Goal: Communication & Community: Participate in discussion

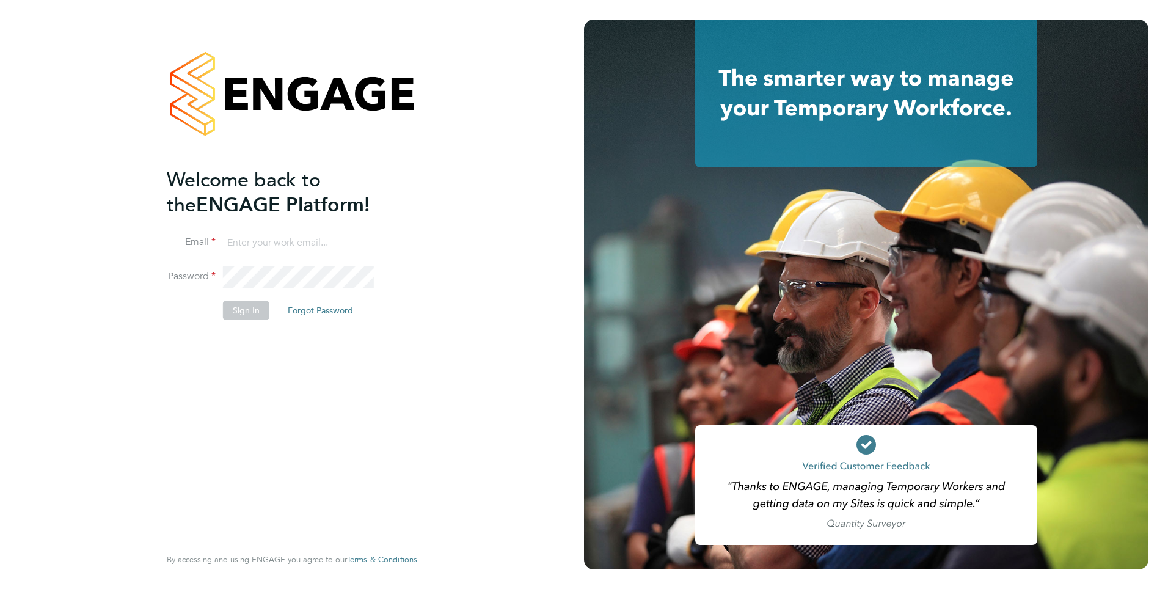
type input "mahnaz.asgari@ncclondon.ac.uk"
click at [236, 315] on button "Sign In" at bounding box center [246, 311] width 46 height 20
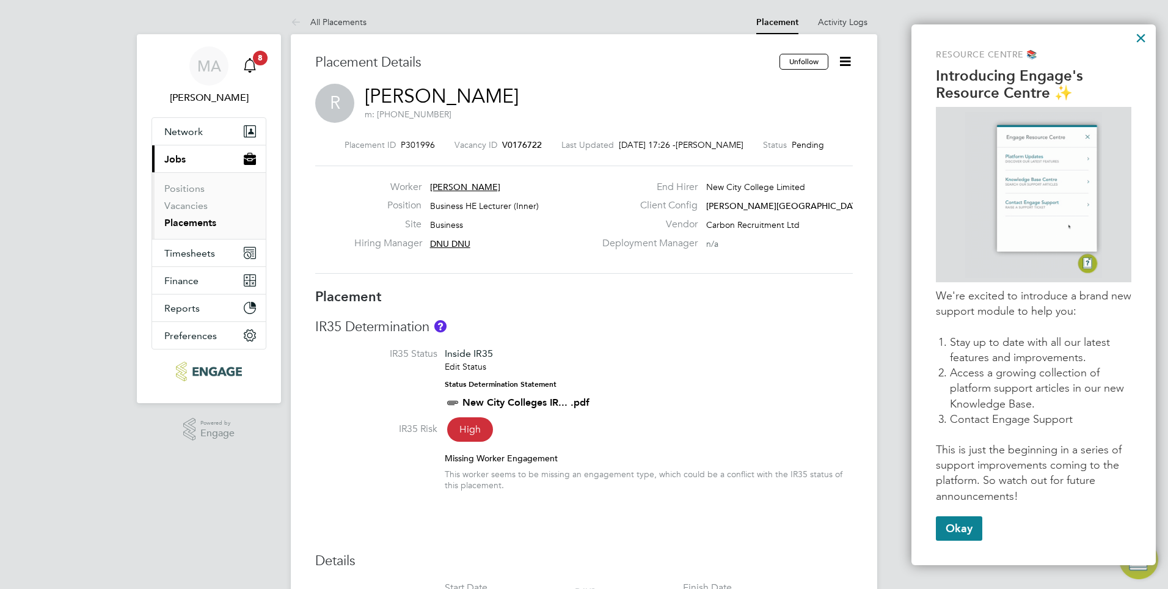
click at [253, 61] on link "Notifications 8" at bounding box center [250, 65] width 24 height 39
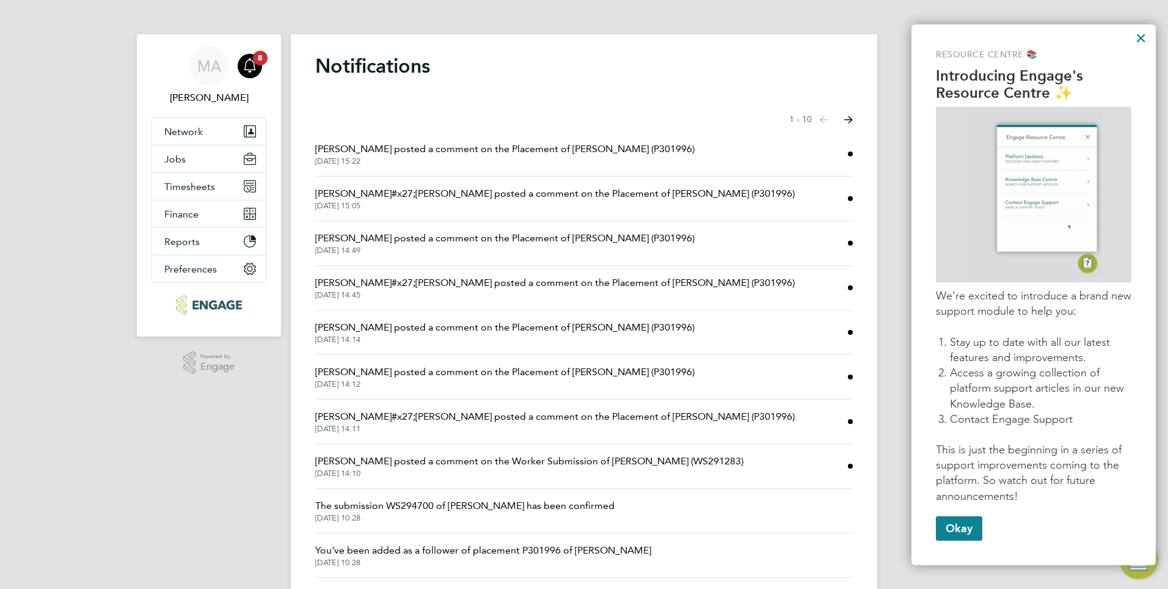
click at [442, 150] on span "Becky Green posted a comment on the Placement of Ronak (P301996)" at bounding box center [505, 149] width 380 height 15
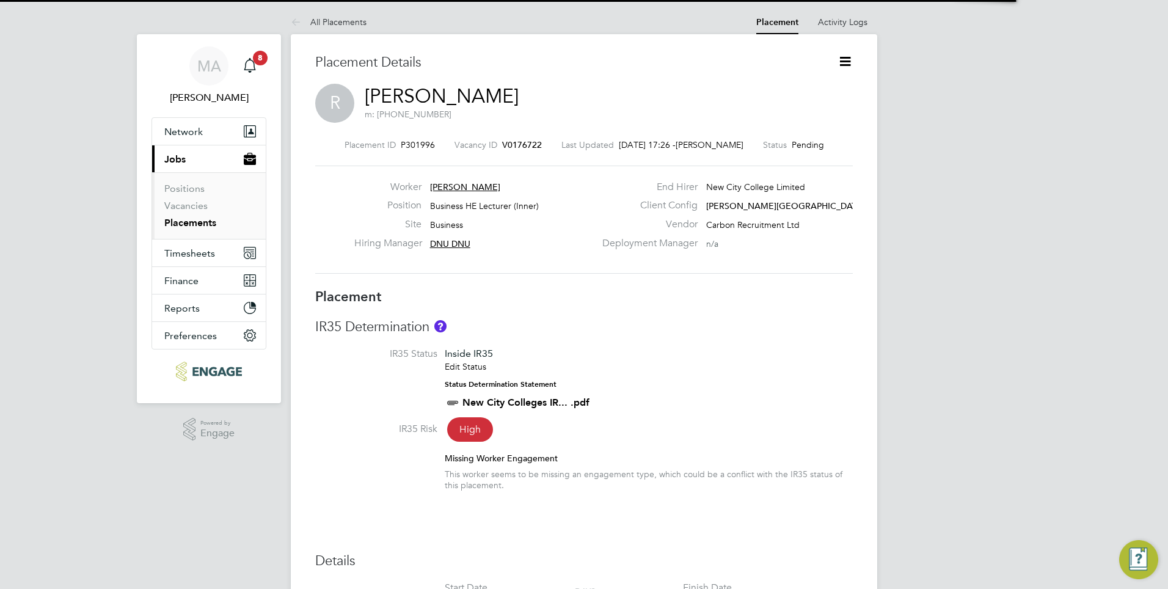
scroll to position [6, 6]
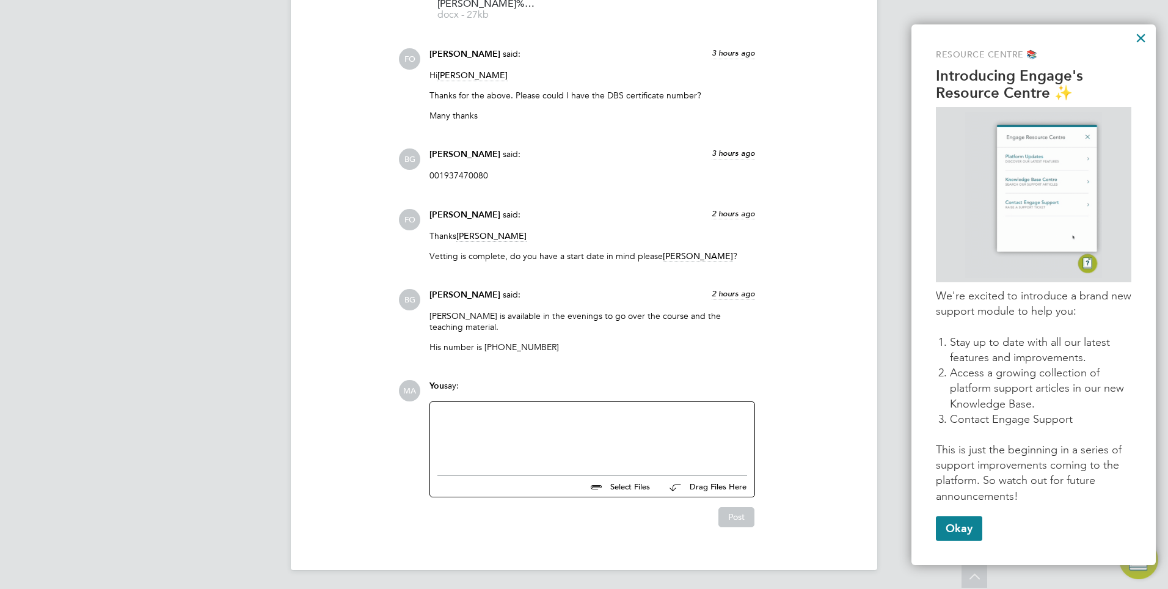
click at [612, 432] on div at bounding box center [593, 435] width 310 height 53
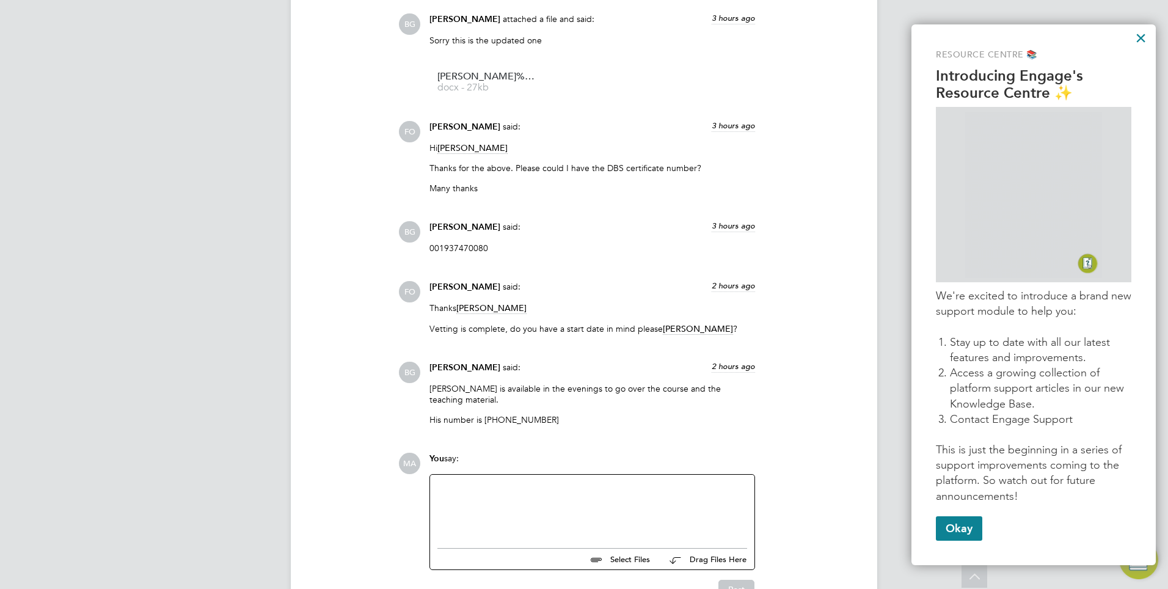
scroll to position [1415, 0]
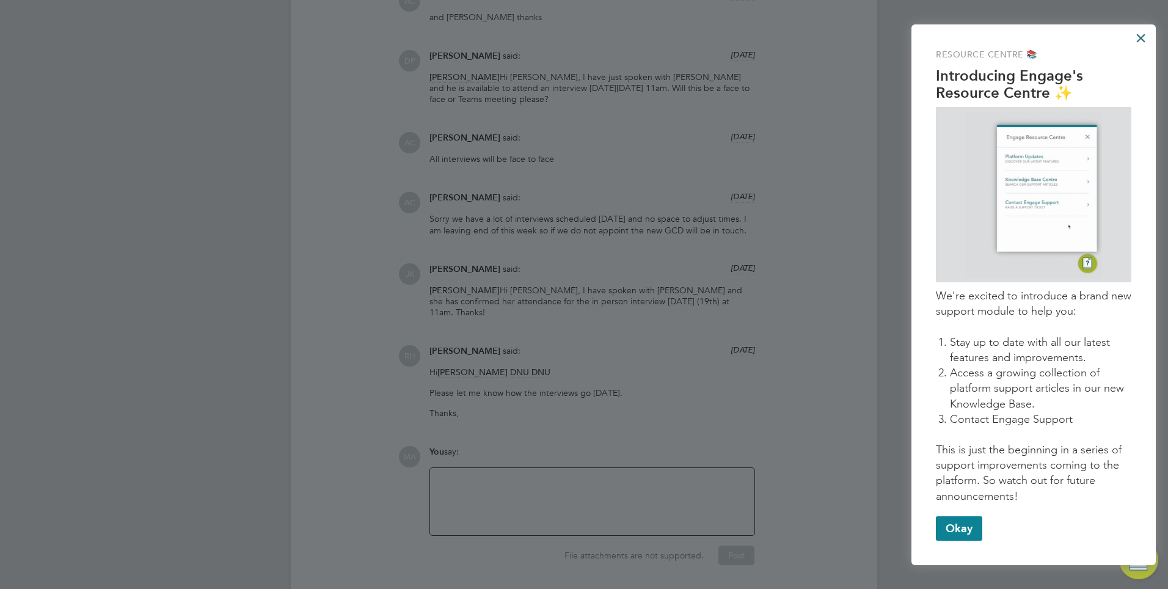
click at [1145, 39] on button "×" at bounding box center [1141, 38] width 12 height 20
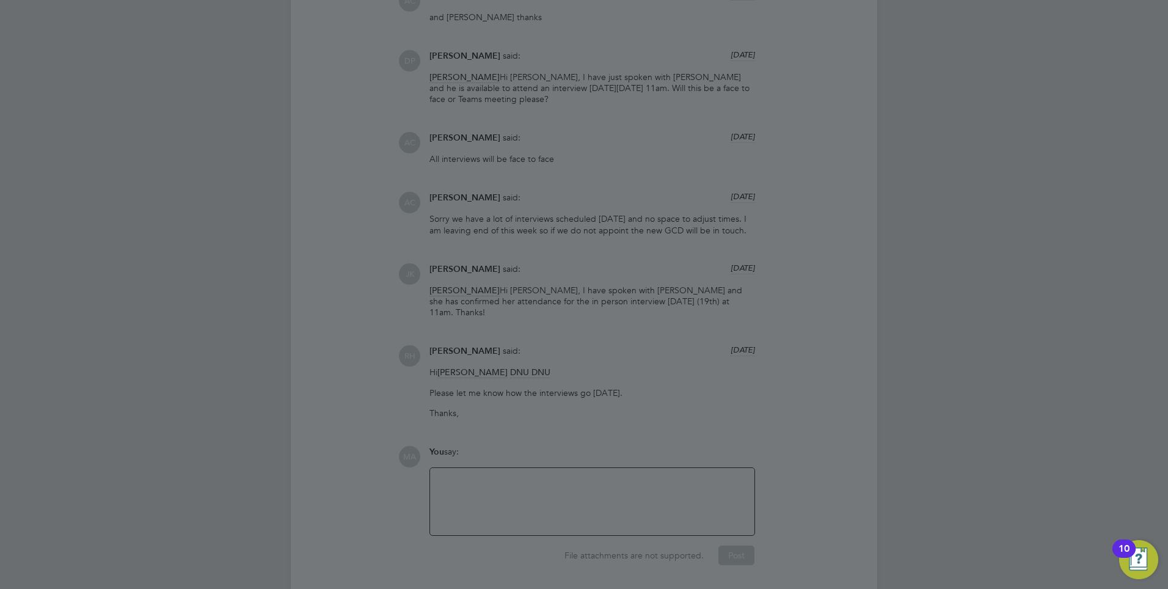
click at [468, 443] on div at bounding box center [584, 294] width 1168 height 589
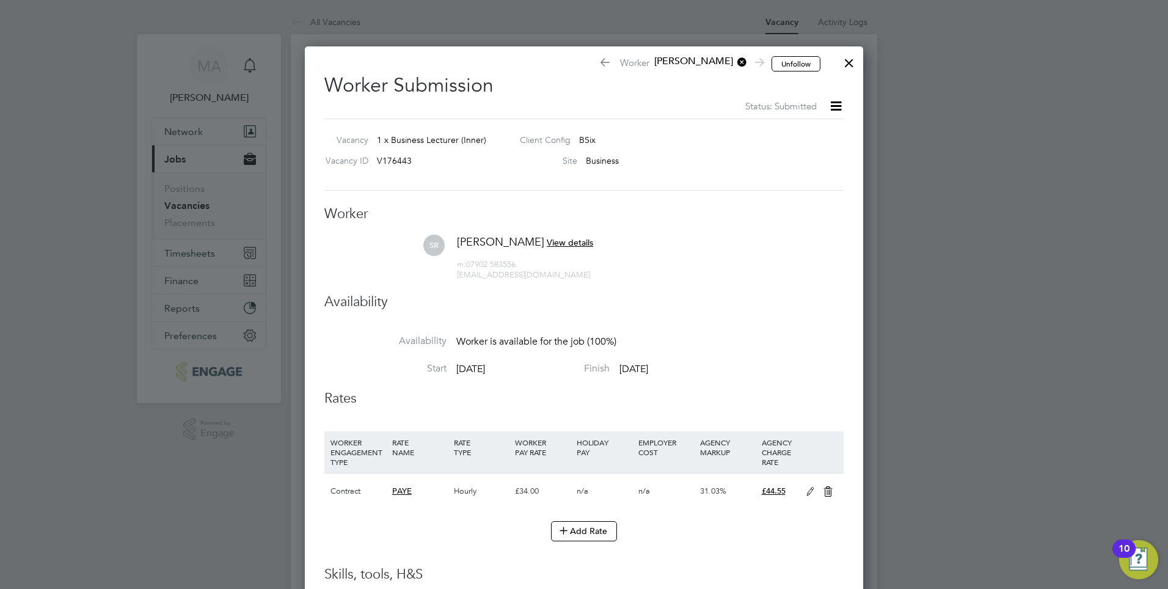
click at [848, 57] on div at bounding box center [849, 60] width 22 height 22
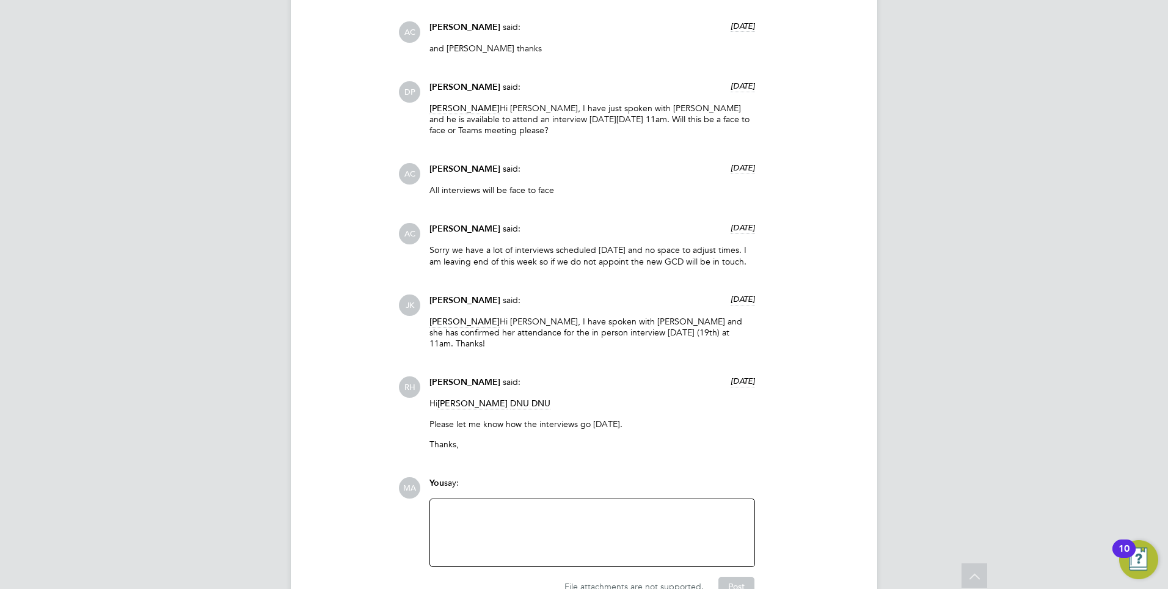
scroll to position [2865, 0]
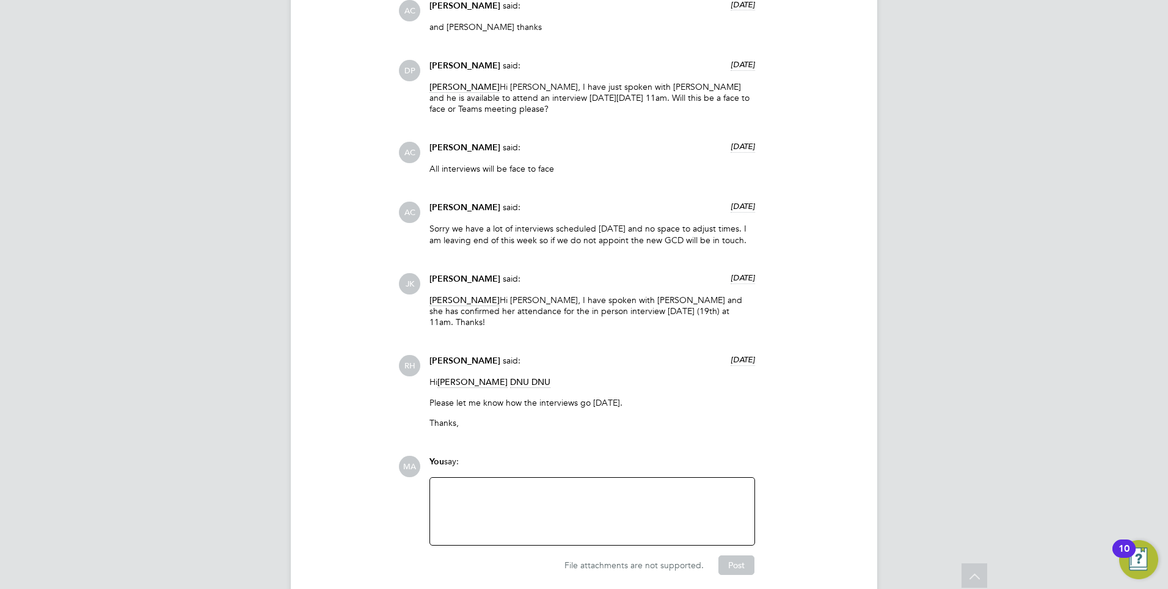
click at [495, 485] on div at bounding box center [593, 511] width 310 height 53
drag, startPoint x: 637, startPoint y: 457, endPoint x: 427, endPoint y: 457, distance: 210.2
click at [427, 457] on div "You say: Sheida was successful in the interview. Could you Attachments are not …" at bounding box center [593, 501] width 338 height 90
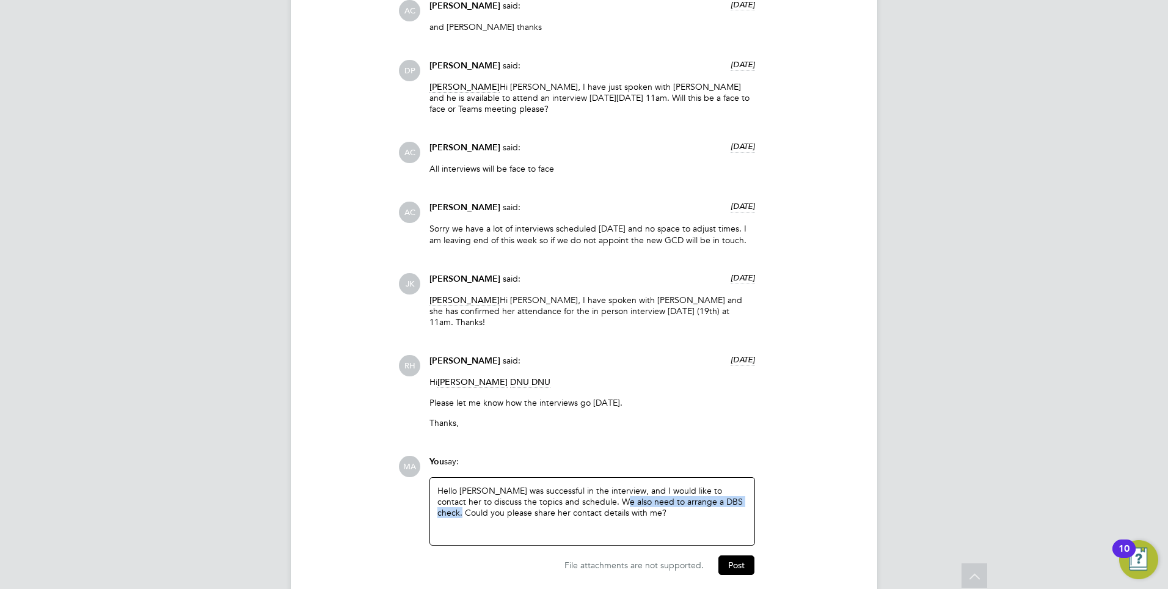
drag, startPoint x: 588, startPoint y: 460, endPoint x: 732, endPoint y: 467, distance: 143.8
click at [732, 485] on div "Hello Rufena, Sheida was successful in the interview, and I would like to conta…" at bounding box center [593, 511] width 310 height 53
click at [727, 485] on div "Hello Rufena, Sheida was successful in the interview, and I would like to conta…" at bounding box center [593, 511] width 310 height 53
click at [534, 490] on div "Hello Rufena, Sheida was successful in the interview, and I would like to conta…" at bounding box center [593, 511] width 310 height 53
click at [736, 556] on button "Post" at bounding box center [737, 566] width 36 height 20
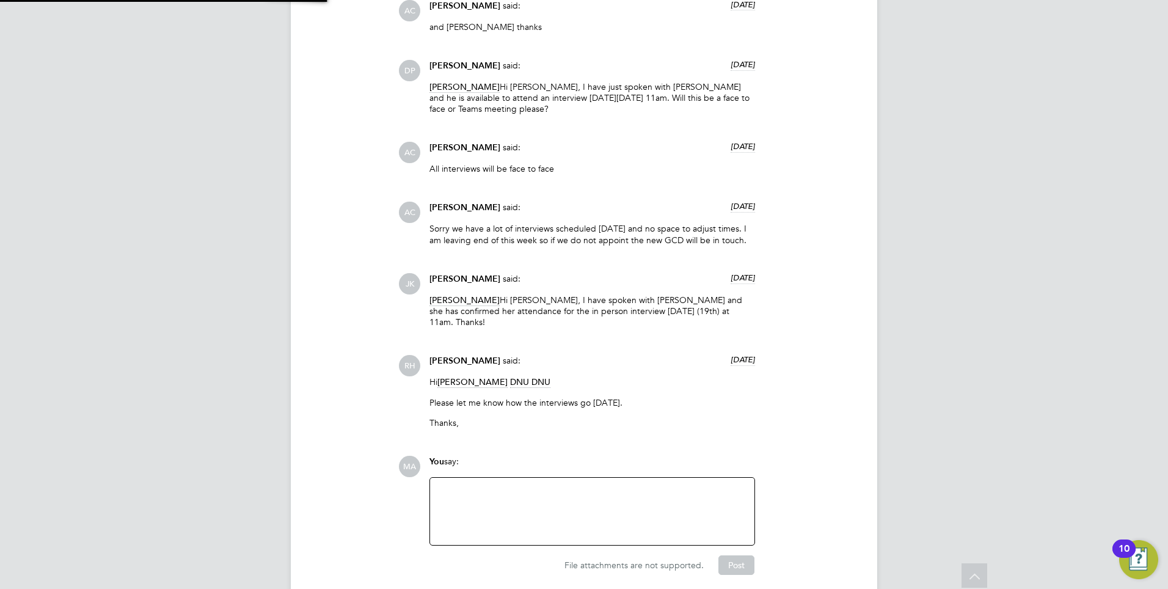
scroll to position [2968, 0]
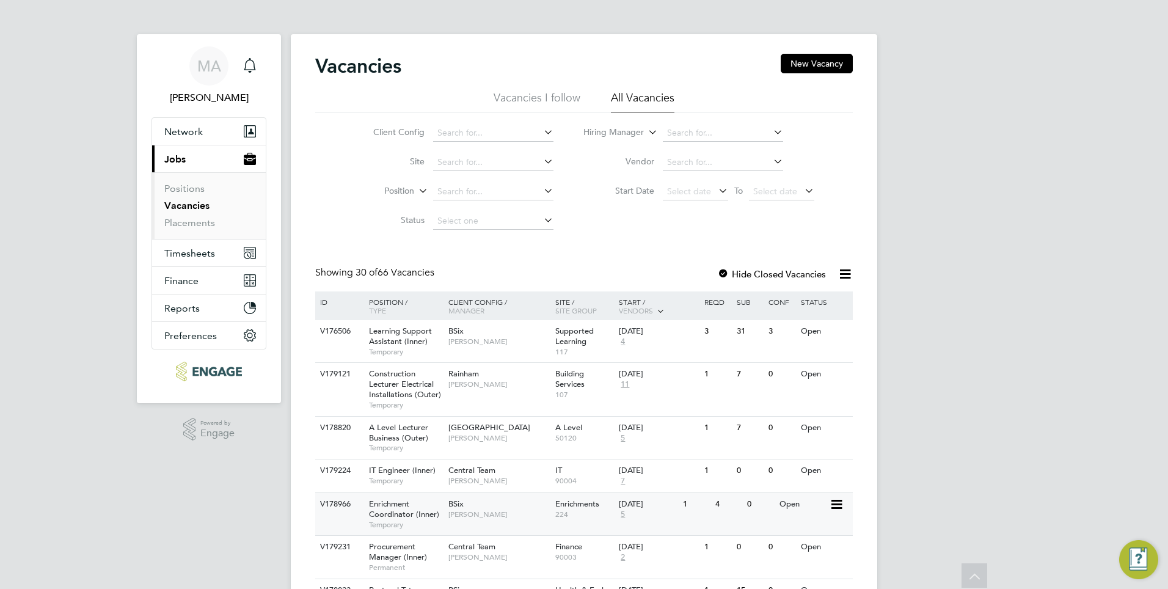
scroll to position [183, 0]
